Goal: Information Seeking & Learning: Learn about a topic

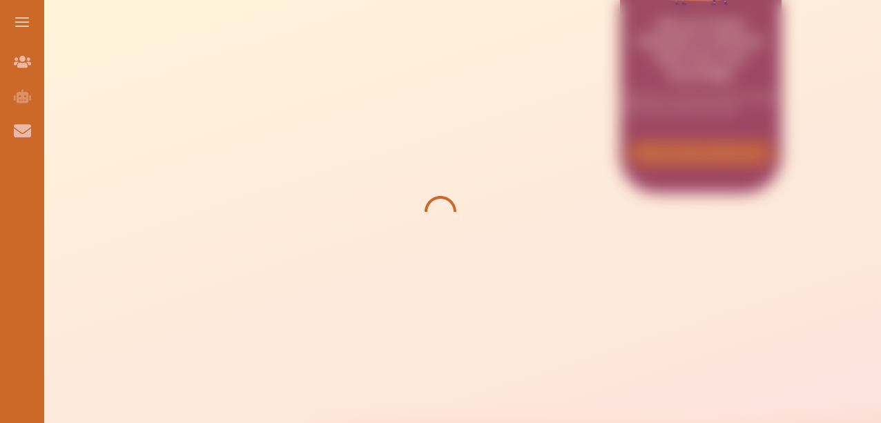
scroll to position [527, 0]
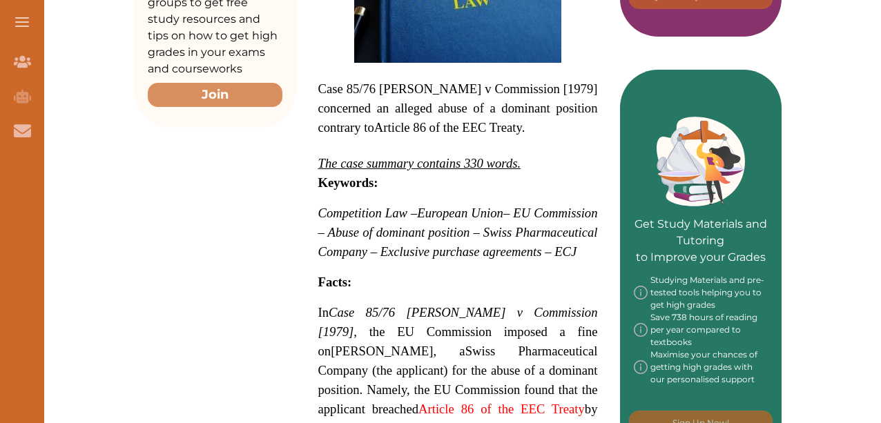
click at [319, 305] on span "In Case 85/76 [PERSON_NAME] v Commission [1979]" at bounding box center [458, 322] width 280 height 34
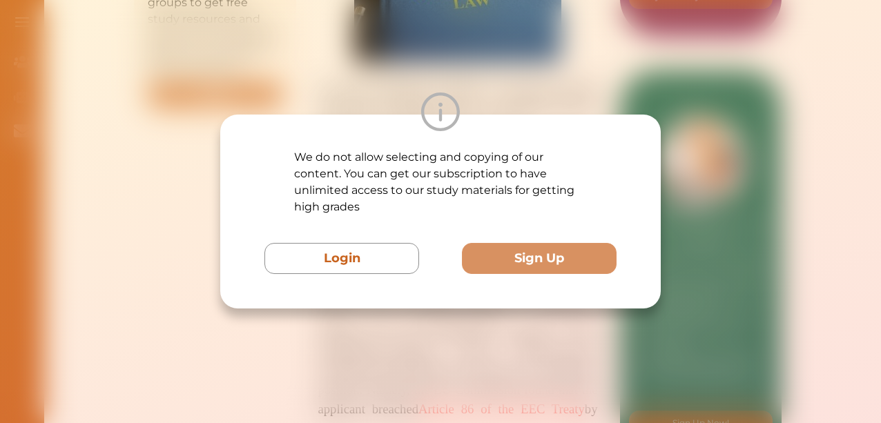
click at [319, 305] on div "We do not allow selecting and copying of our content. You can get our subscript…" at bounding box center [440, 212] width 441 height 194
click at [729, 185] on div "We do not allow selecting and copying of our content. You can get our subscript…" at bounding box center [440, 211] width 881 height 423
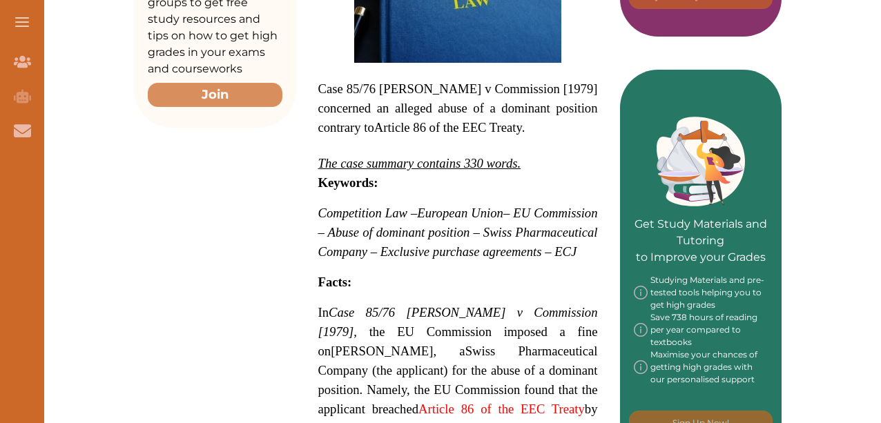
click at [729, 185] on div "We do not allow selecting and copying of our content. You can get our subscript…" at bounding box center [440, 211] width 881 height 423
click at [428, 206] on span "– EU Commission – Abuse of dominant position – Swiss Pharmaceutical Company – E…" at bounding box center [458, 232] width 280 height 53
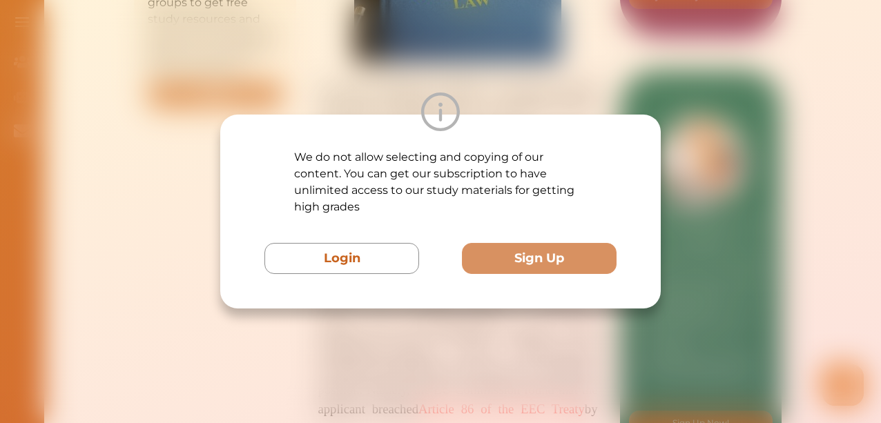
scroll to position [0, 0]
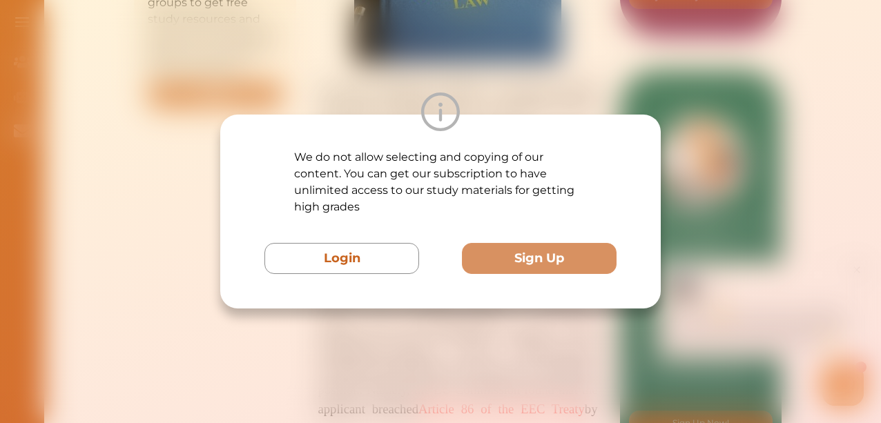
click at [702, 237] on div "We do not allow selecting and copying of our content. You can get our subscript…" at bounding box center [440, 211] width 881 height 423
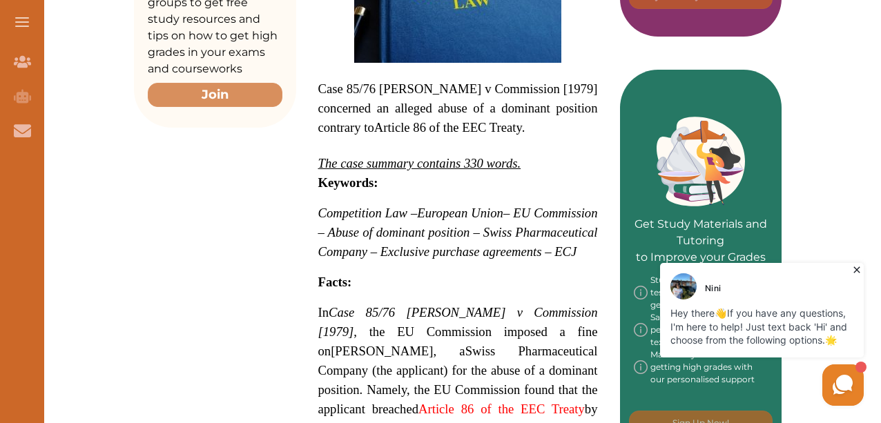
click at [857, 271] on icon at bounding box center [857, 270] width 6 height 6
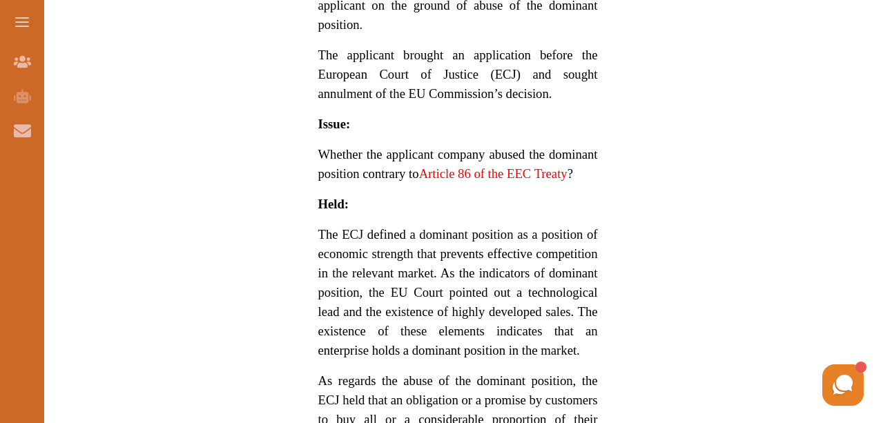
scroll to position [637, 0]
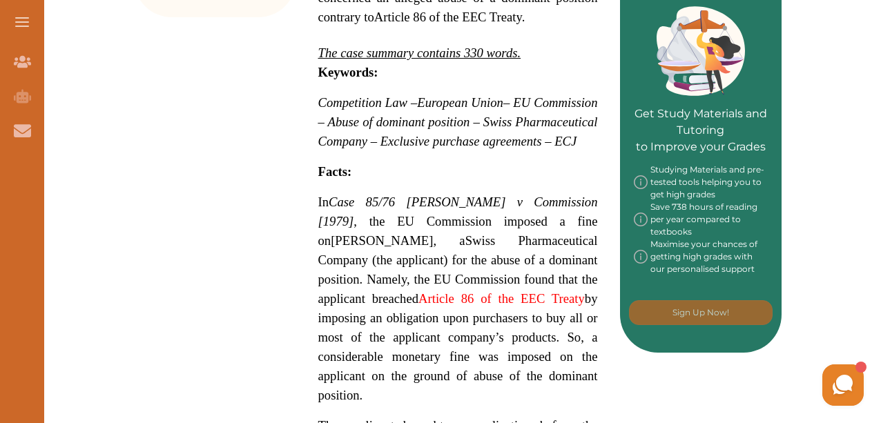
click at [343, 201] on em "Case 85/76 [PERSON_NAME] v Commission [1979]" at bounding box center [458, 212] width 280 height 34
click at [519, 276] on div "We do not allow selecting and copying of our content. You can get our subscript…" at bounding box center [440, 212] width 441 height 194
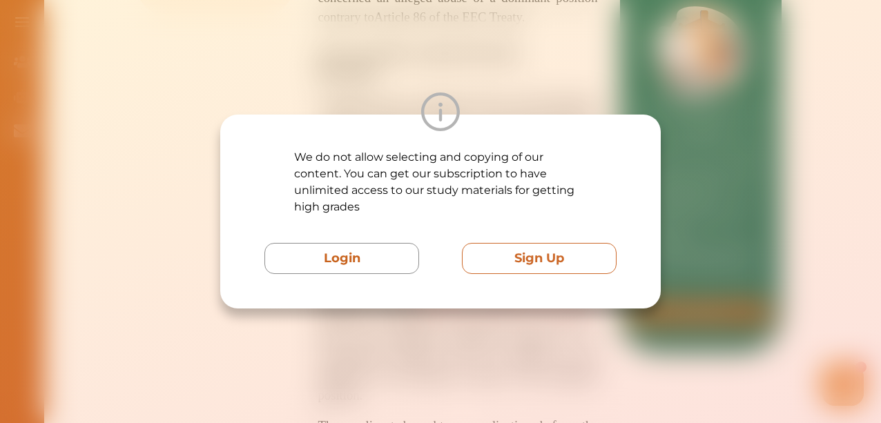
click at [532, 260] on button "Sign Up" at bounding box center [539, 258] width 155 height 31
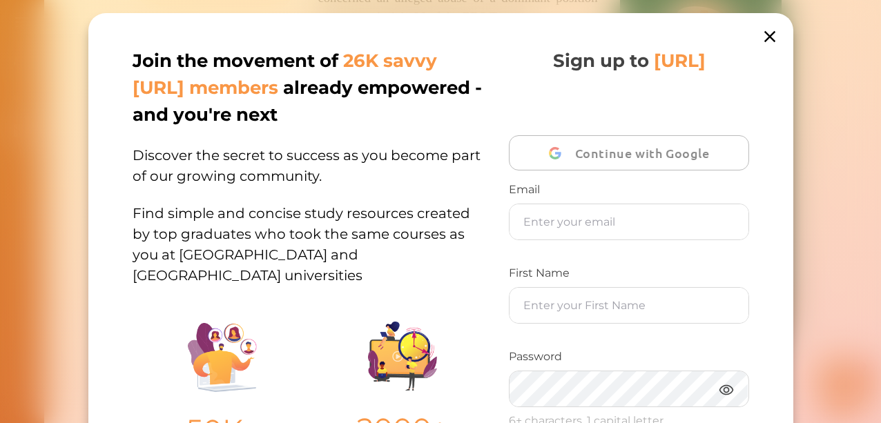
scroll to position [289, 0]
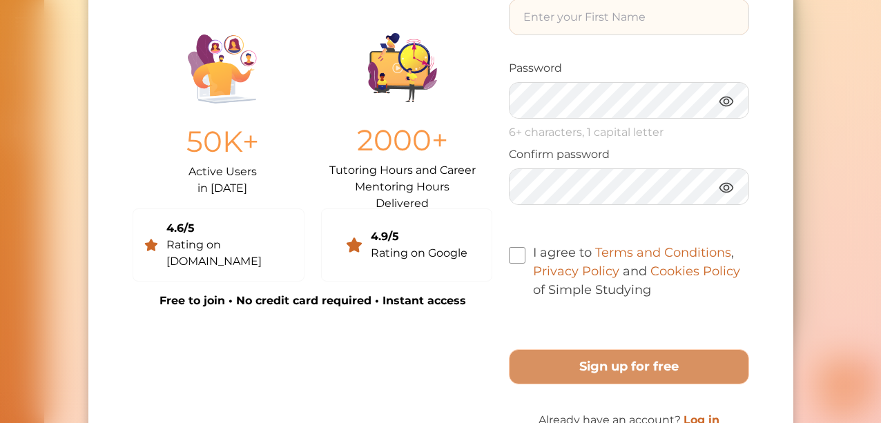
click at [619, 35] on input "text" at bounding box center [629, 16] width 239 height 35
type input "Cliff"
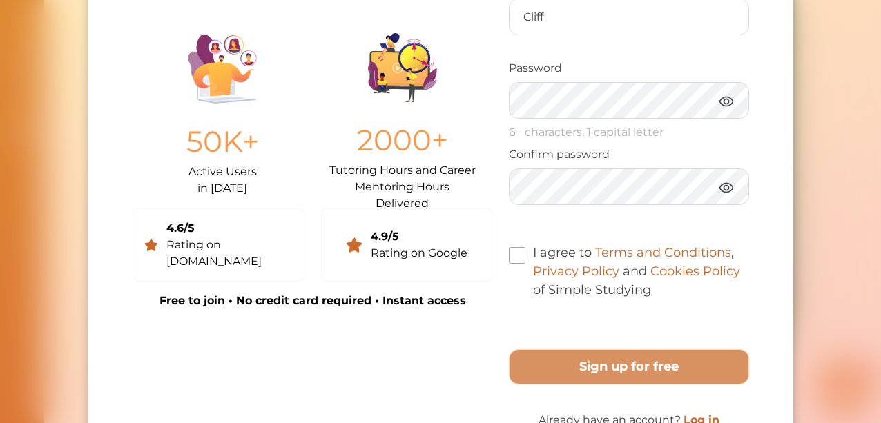
click at [514, 264] on span at bounding box center [517, 255] width 17 height 17
click at [651, 281] on input "I agree to Terms and Conditions , Privacy Policy and Cookies Policy of Simple S…" at bounding box center [651, 281] width 0 height 0
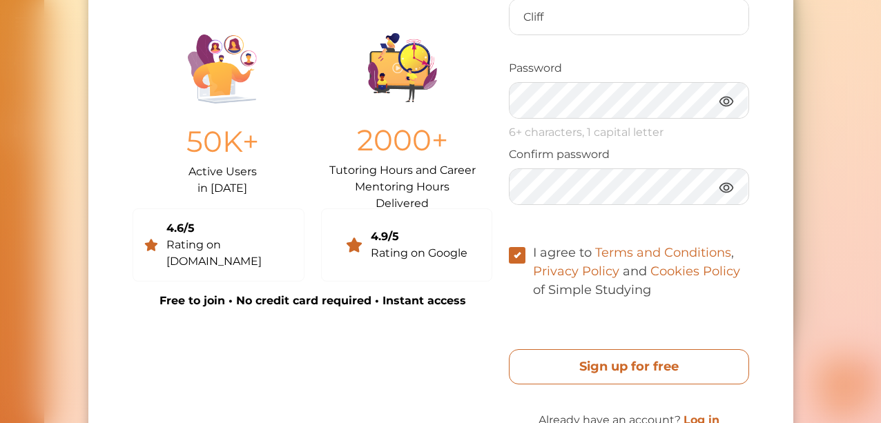
click at [588, 385] on free "Sign up for free" at bounding box center [629, 366] width 240 height 35
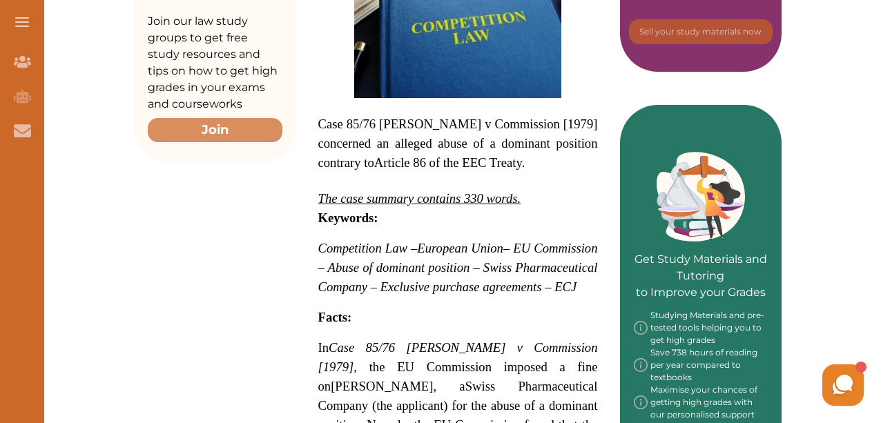
scroll to position [512, 0]
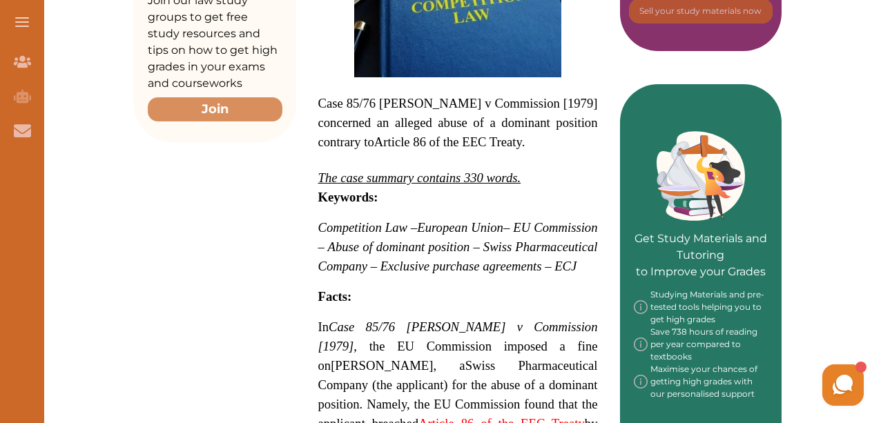
drag, startPoint x: 319, startPoint y: 73, endPoint x: 437, endPoint y: 184, distance: 161.7
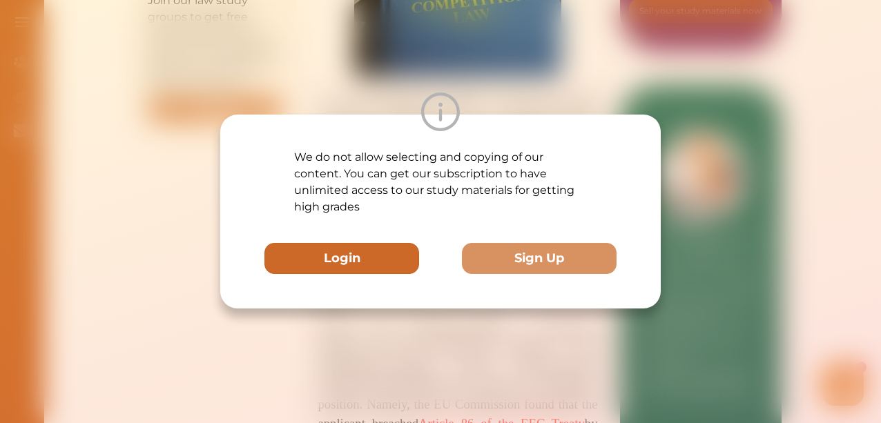
click at [380, 259] on button "Login" at bounding box center [341, 258] width 155 height 31
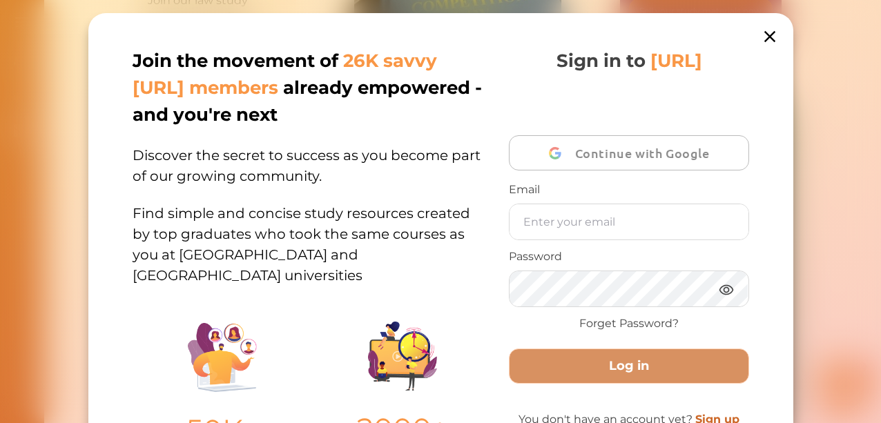
scroll to position [184, 0]
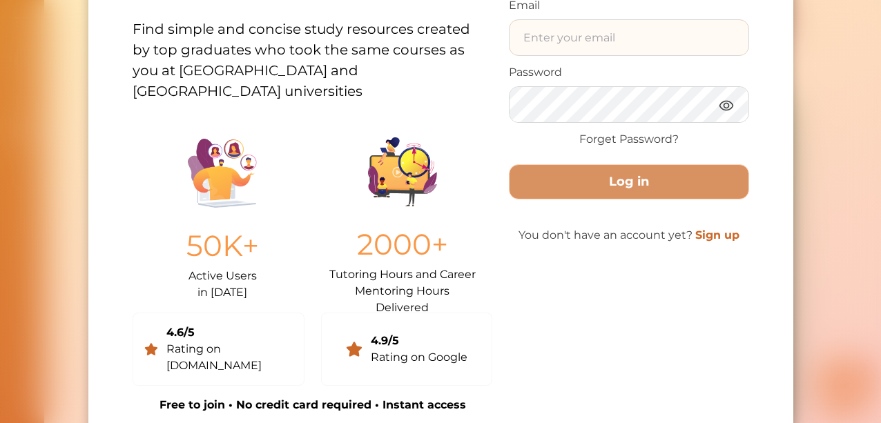
type input "Cliff"
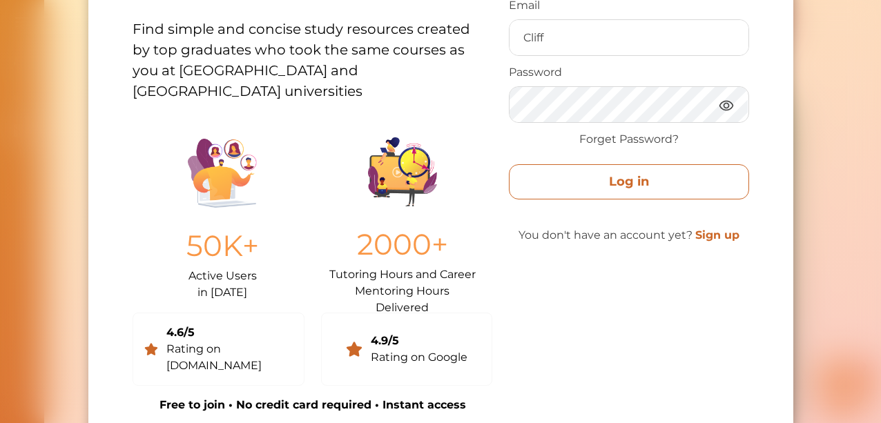
click at [628, 179] on button "Log in" at bounding box center [629, 181] width 240 height 35
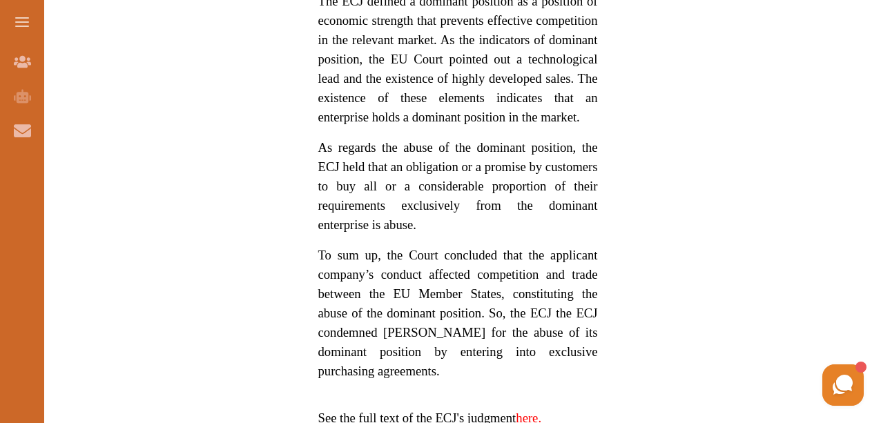
scroll to position [1267, 0]
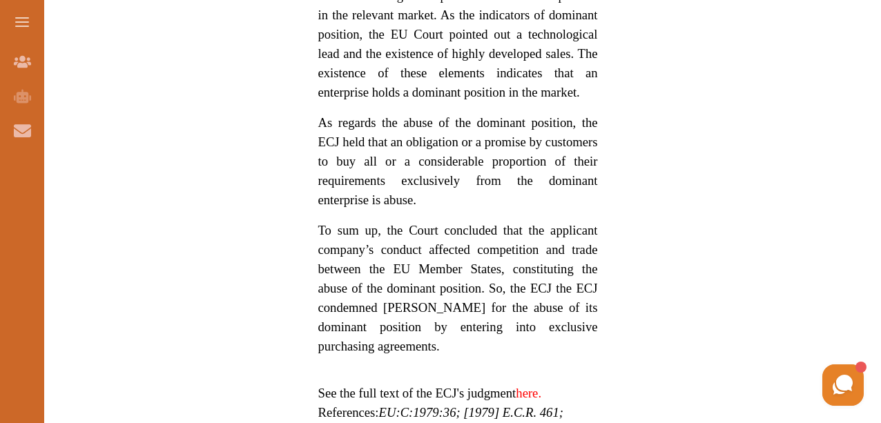
drag, startPoint x: 315, startPoint y: 233, endPoint x: 481, endPoint y: 320, distance: 187.2
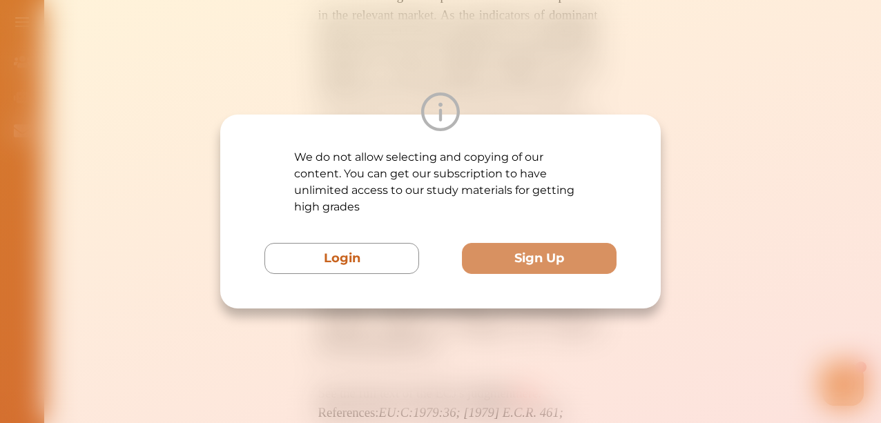
click at [731, 97] on div "We do not allow selecting and copying of our content. You can get our subscript…" at bounding box center [440, 211] width 881 height 423
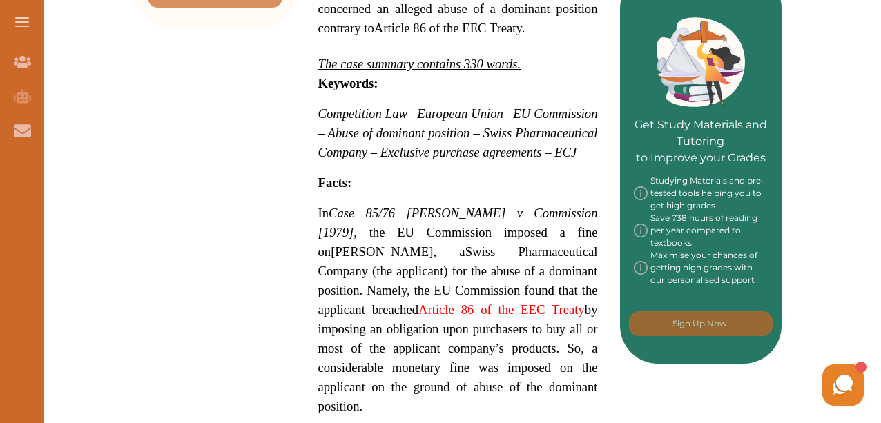
scroll to position [597, 0]
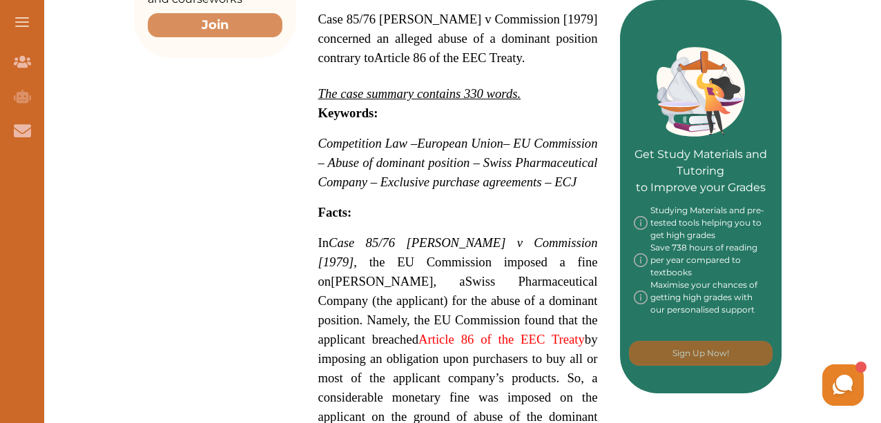
click at [27, 22] on span at bounding box center [22, 21] width 14 height 1
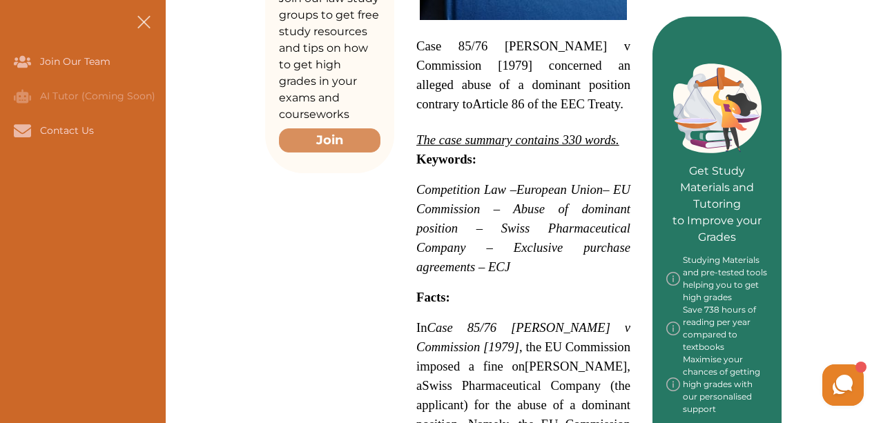
click at [144, 21] on span at bounding box center [143, 21] width 13 height 13
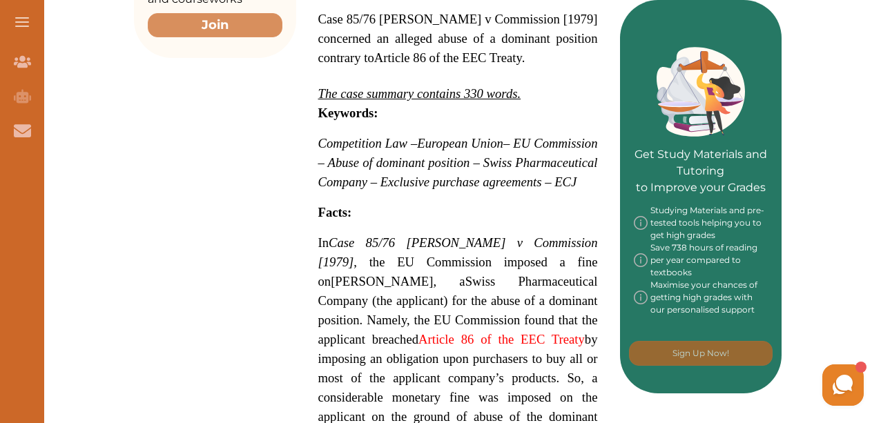
click at [419, 136] on span "– EU Commission – Abuse of dominant position – Swiss Pharmaceutical Company – E…" at bounding box center [458, 162] width 280 height 53
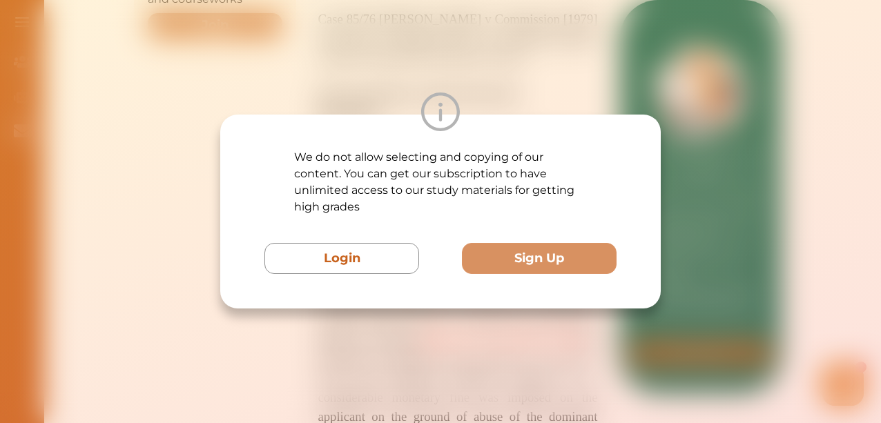
click at [493, 84] on div "We do not allow selecting and copying of our content. You can get our subscript…" at bounding box center [440, 211] width 881 height 423
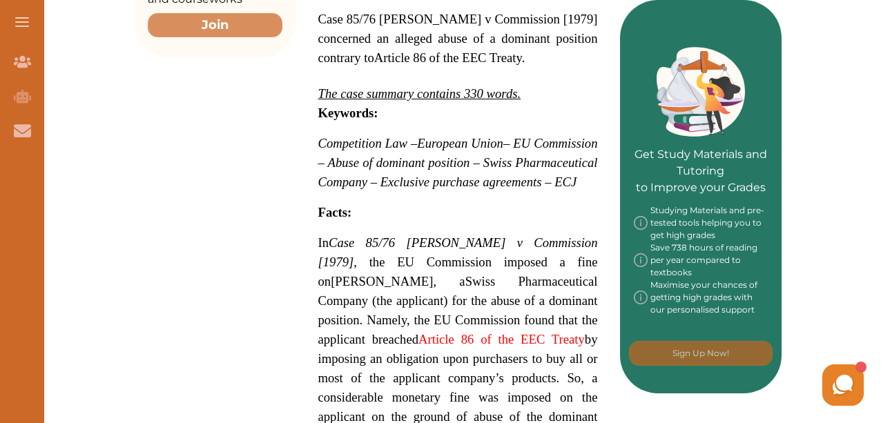
click at [493, 84] on div "We do not allow selecting and copying of our content. You can get our subscript…" at bounding box center [440, 211] width 881 height 423
drag, startPoint x: 457, startPoint y: 311, endPoint x: 482, endPoint y: 311, distance: 24.9
click at [482, 311] on span "Swiss Pharmaceutical Company (the applicant) for the abuse of a dominant positi…" at bounding box center [458, 358] width 280 height 169
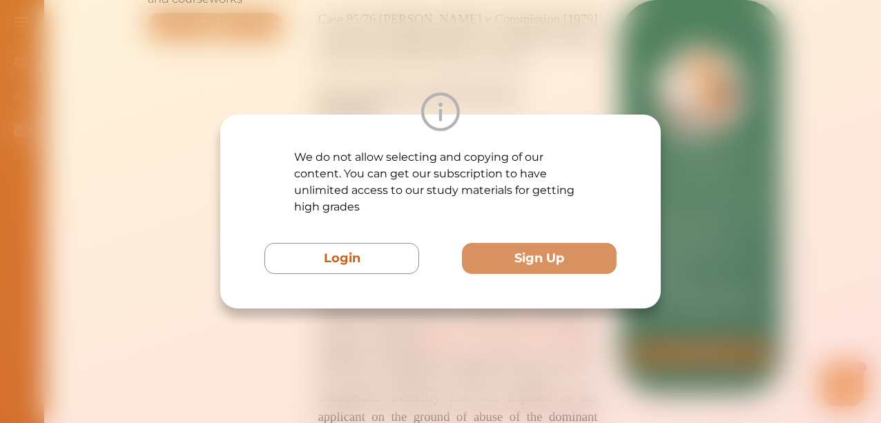
click at [772, 226] on div "We do not allow selecting and copying of our content. You can get our subscript…" at bounding box center [440, 211] width 881 height 423
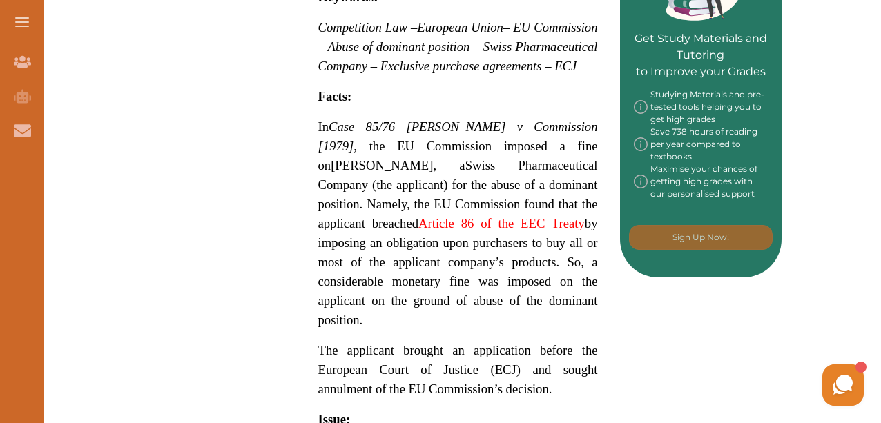
scroll to position [706, 0]
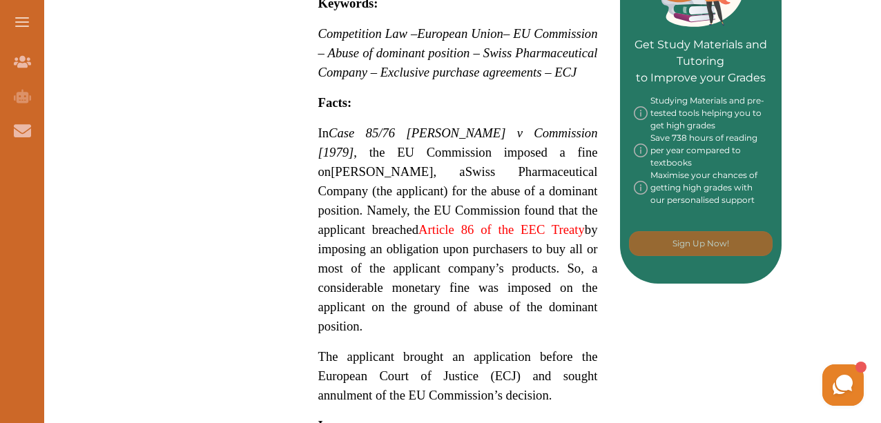
click at [552, 390] on div "Nini Hey there 👋 If you have any questions, I'm here to help! Just text back 'H…" at bounding box center [709, 385] width 318 height 48
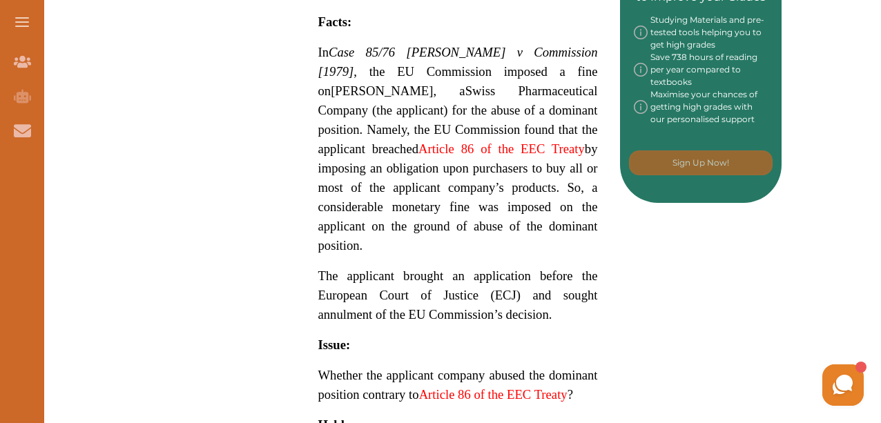
scroll to position [781, 0]
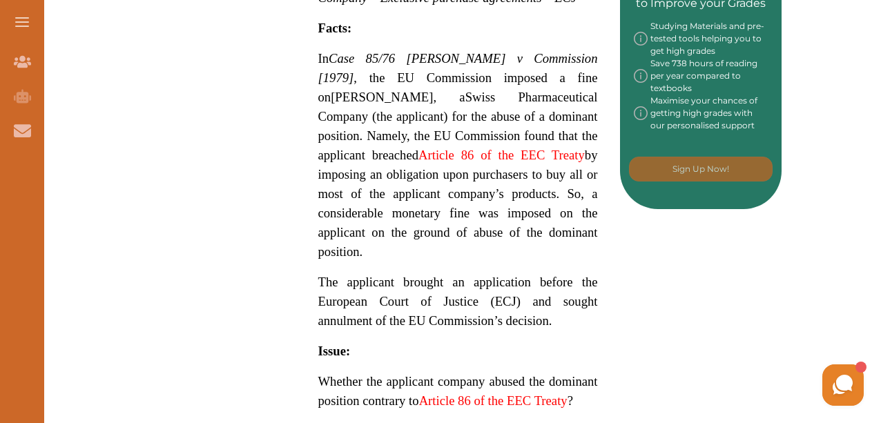
click at [22, 17] on span at bounding box center [22, 17] width 14 height 1
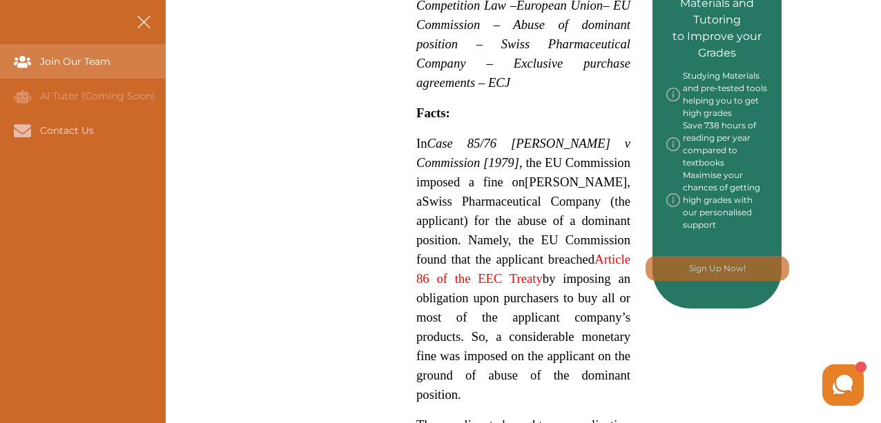
click at [81, 67] on div "Join Our Team" at bounding box center [83, 61] width 166 height 35
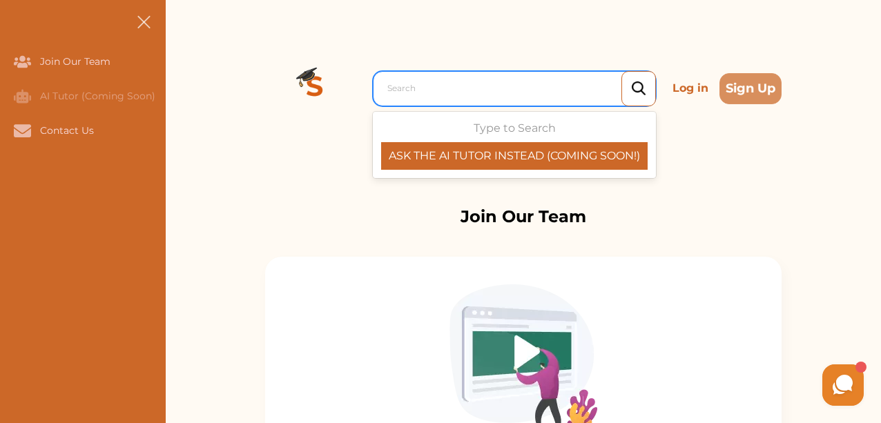
click at [461, 88] on div at bounding box center [517, 88] width 261 height 19
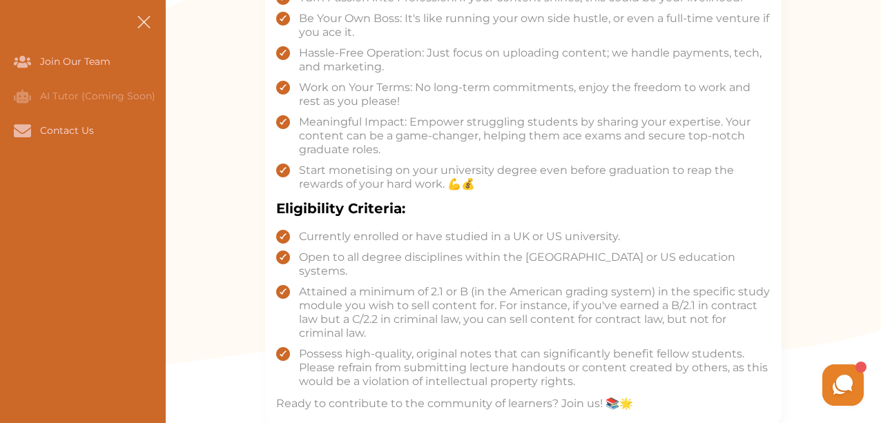
scroll to position [808, 0]
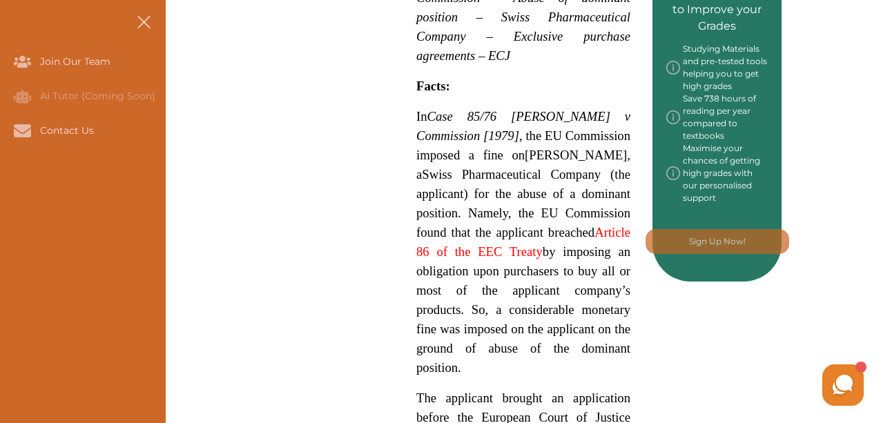
scroll to position [781, 0]
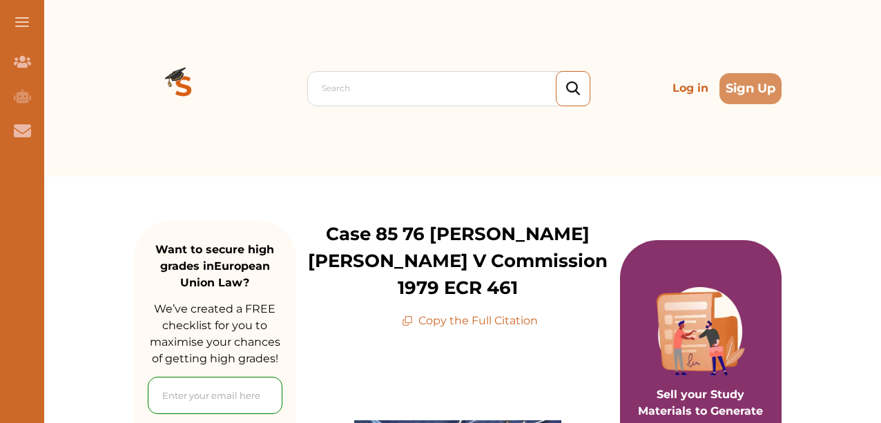
scroll to position [512, 0]
